Goal: Task Accomplishment & Management: Complete application form

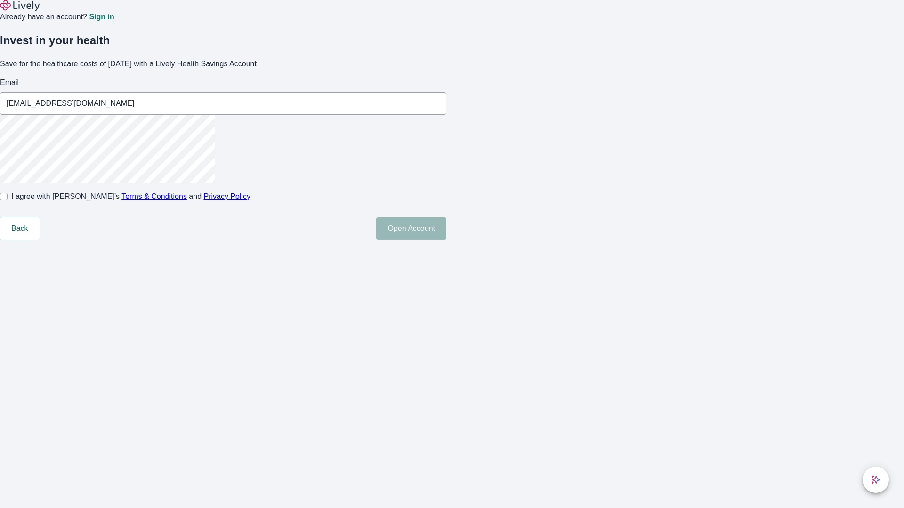
click at [8, 201] on input "I agree with Lively’s Terms & Conditions and Privacy Policy" at bounding box center [4, 197] width 8 height 8
checkbox input "true"
click at [446, 240] on button "Open Account" at bounding box center [411, 229] width 70 height 23
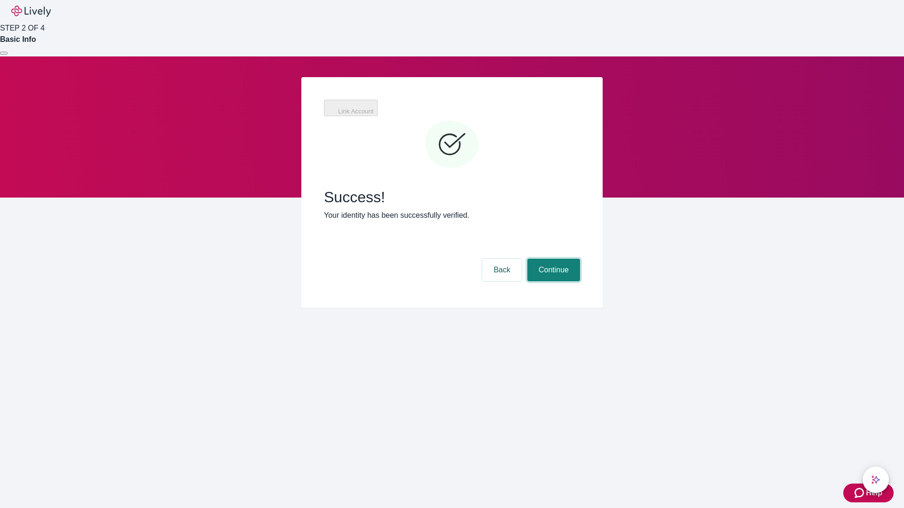
click at [552, 259] on button "Continue" at bounding box center [553, 270] width 53 height 23
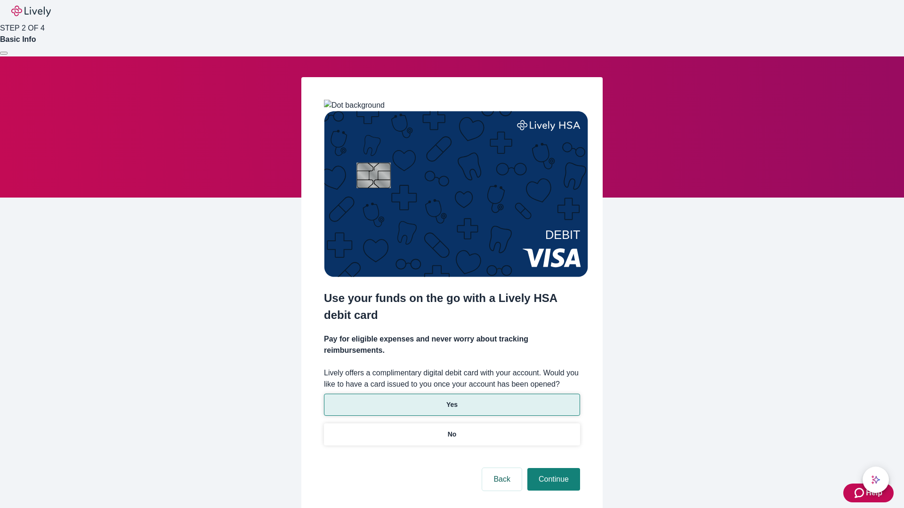
click at [451, 400] on p "Yes" at bounding box center [451, 405] width 11 height 10
click at [552, 468] on button "Continue" at bounding box center [553, 479] width 53 height 23
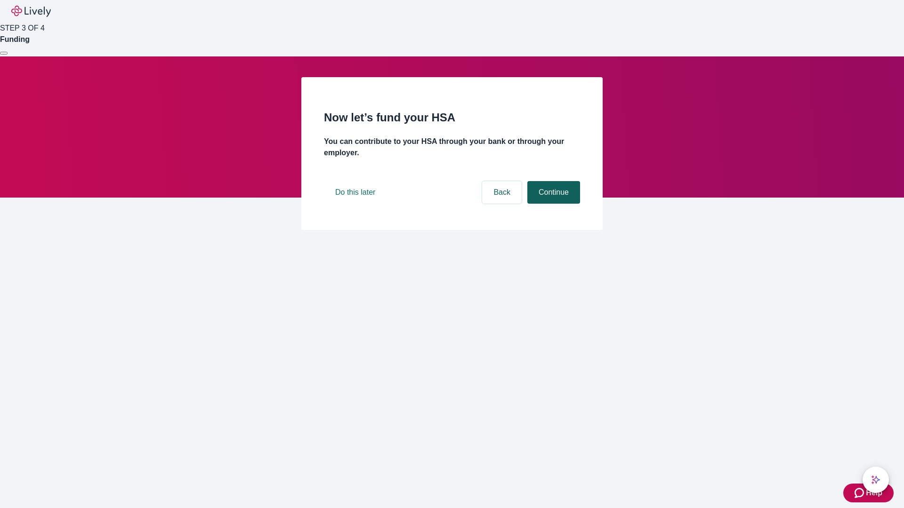
click at [552, 204] on button "Continue" at bounding box center [553, 192] width 53 height 23
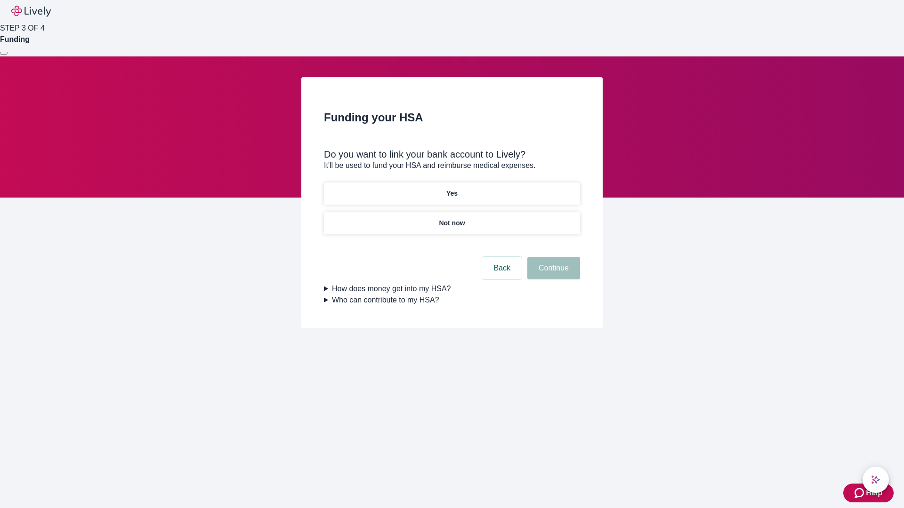
click at [451, 218] on p "Not now" at bounding box center [452, 223] width 26 height 10
click at [552, 274] on button "Continue" at bounding box center [553, 268] width 53 height 23
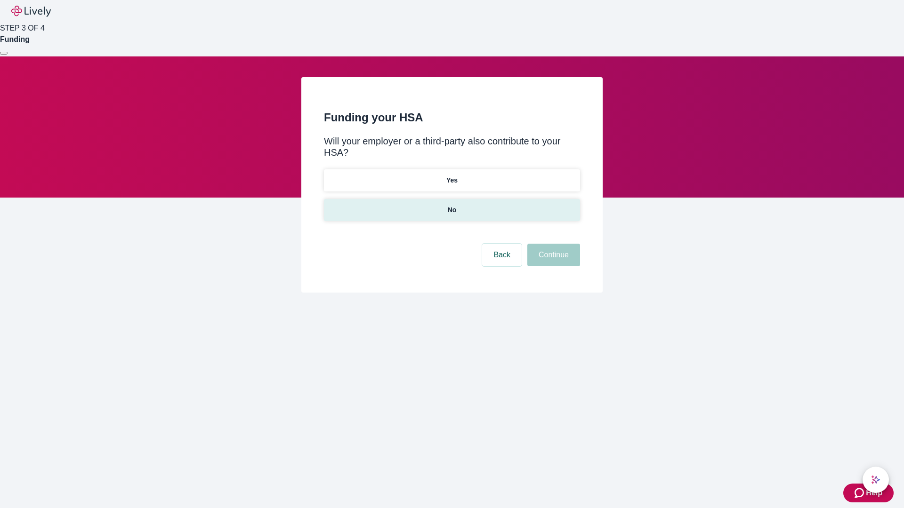
click at [451, 205] on p "No" at bounding box center [452, 210] width 9 height 10
click at [552, 244] on button "Continue" at bounding box center [553, 255] width 53 height 23
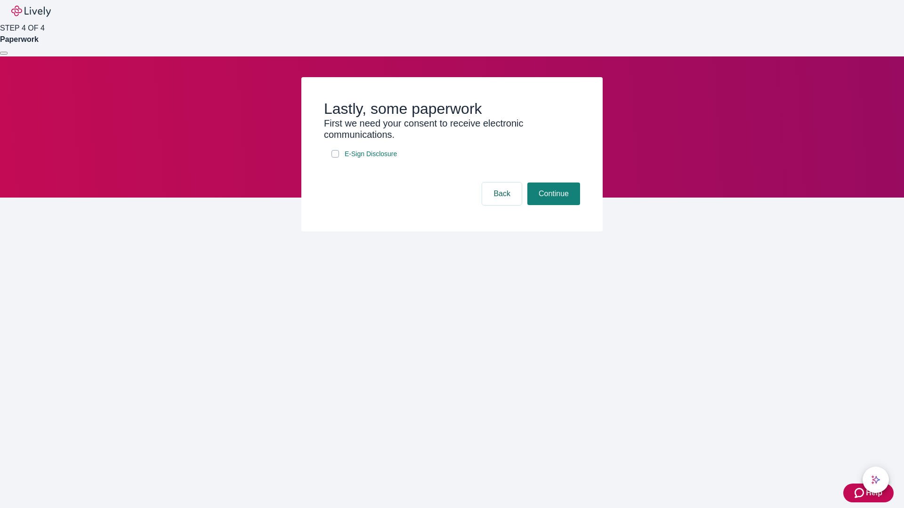
click at [335, 158] on input "E-Sign Disclosure" at bounding box center [335, 154] width 8 height 8
checkbox input "true"
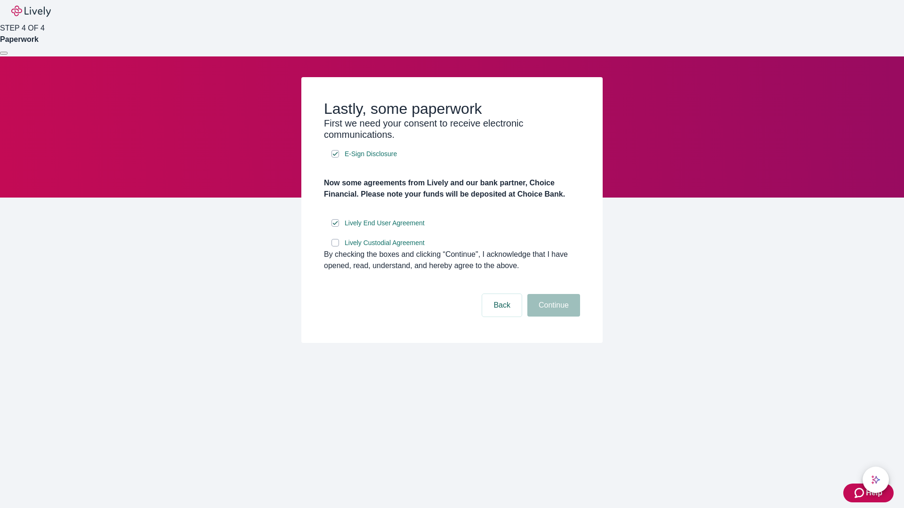
click at [335, 247] on input "Lively Custodial Agreement" at bounding box center [335, 243] width 8 height 8
checkbox input "true"
click at [552, 317] on button "Continue" at bounding box center [553, 305] width 53 height 23
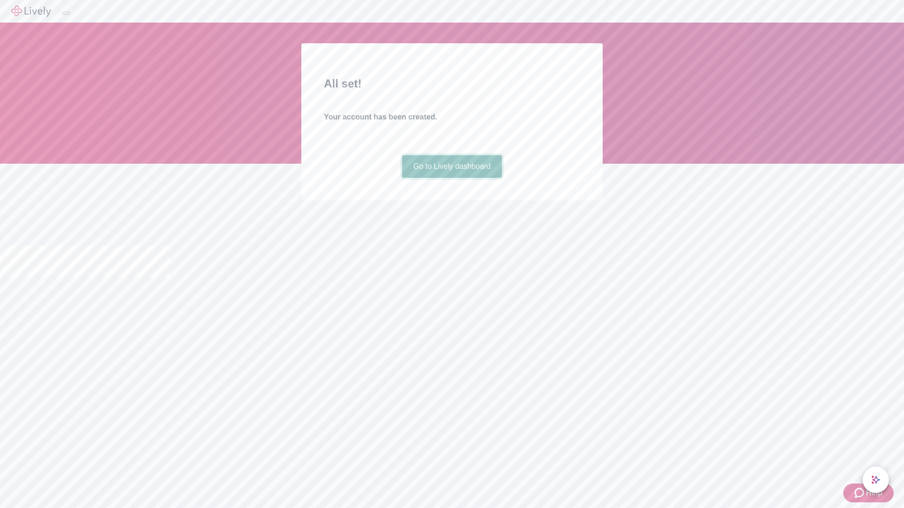
click at [451, 178] on link "Go to Lively dashboard" at bounding box center [452, 166] width 100 height 23
